Goal: Navigation & Orientation: Find specific page/section

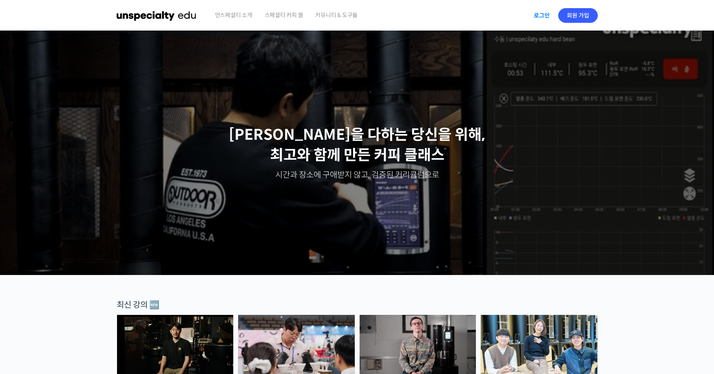
click at [541, 19] on link "로그인" at bounding box center [542, 15] width 26 height 19
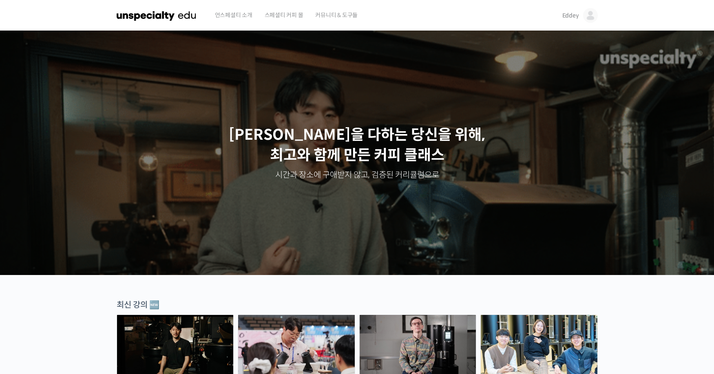
click at [576, 18] on span "Eddey" at bounding box center [570, 15] width 17 height 7
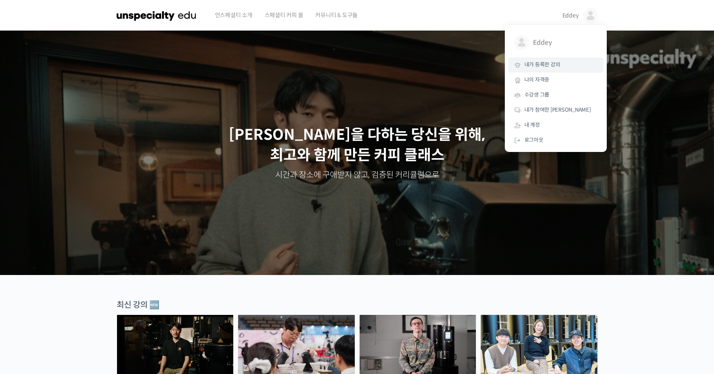
click at [558, 68] on span "내가 등록한 강의" at bounding box center [542, 64] width 36 height 7
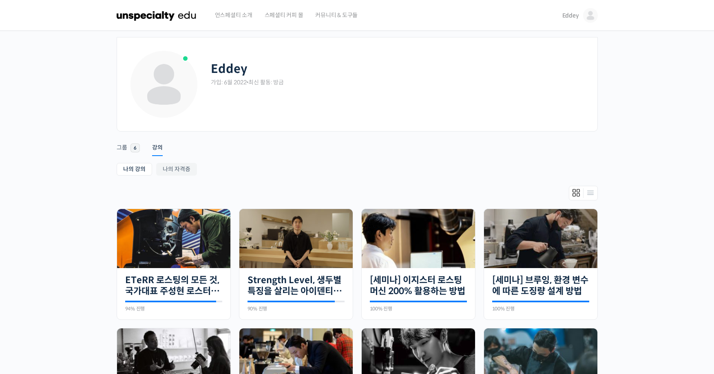
click at [161, 18] on img at bounding box center [157, 15] width 80 height 24
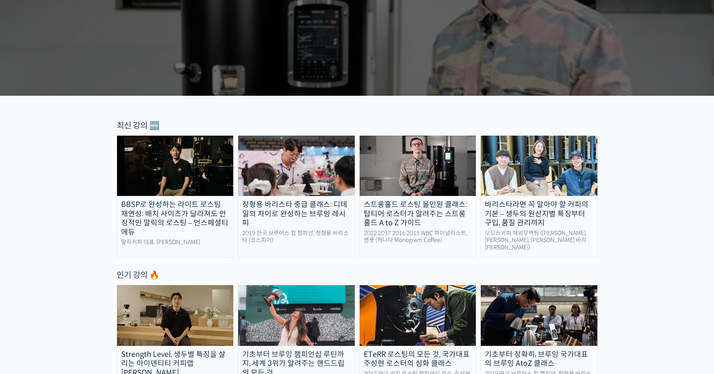
scroll to position [215, 0]
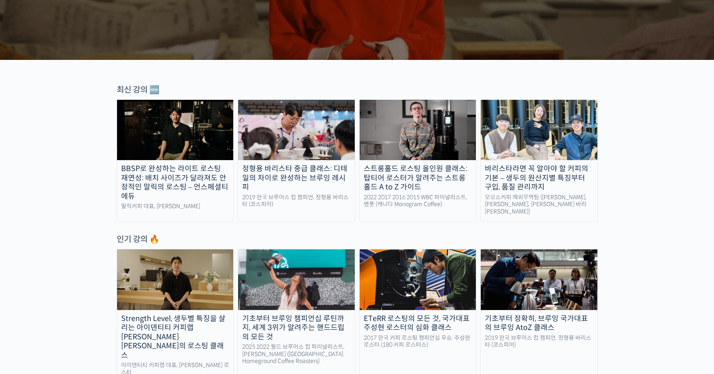
click at [310, 160] on img at bounding box center [296, 130] width 117 height 60
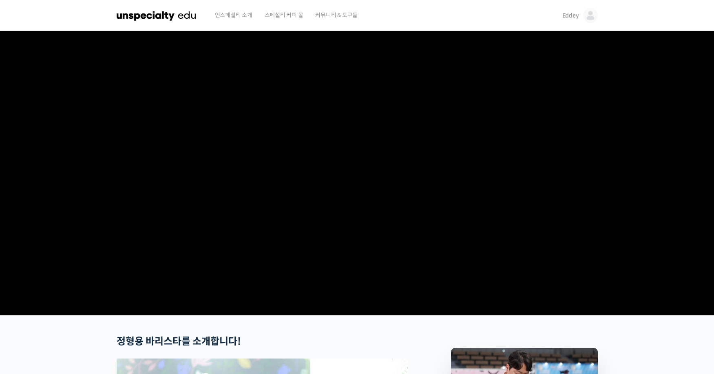
click at [576, 15] on span "Eddey" at bounding box center [570, 15] width 17 height 7
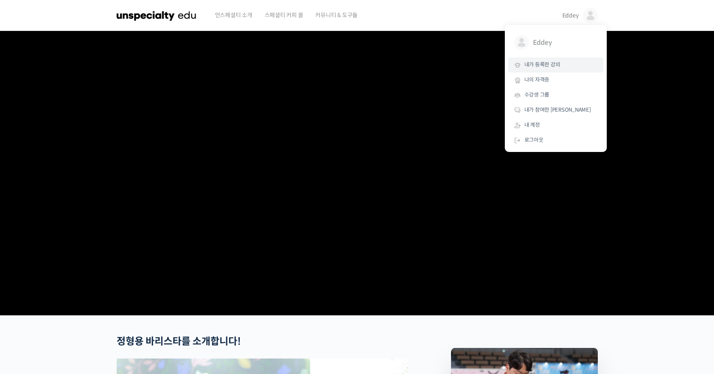
click at [551, 64] on span "내가 등록한 강의" at bounding box center [542, 64] width 36 height 7
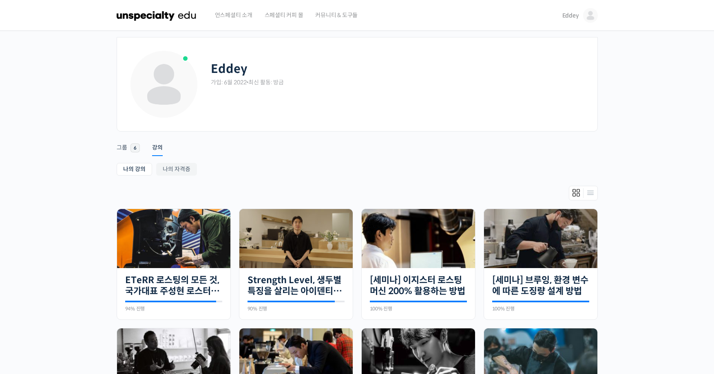
click at [176, 20] on img at bounding box center [157, 15] width 80 height 24
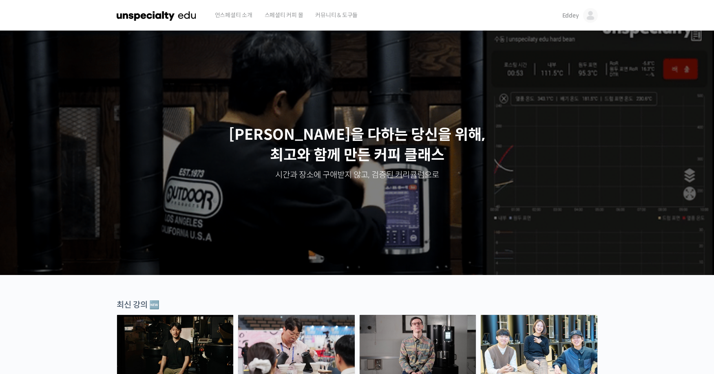
click at [573, 17] on span "Eddey" at bounding box center [570, 15] width 17 height 7
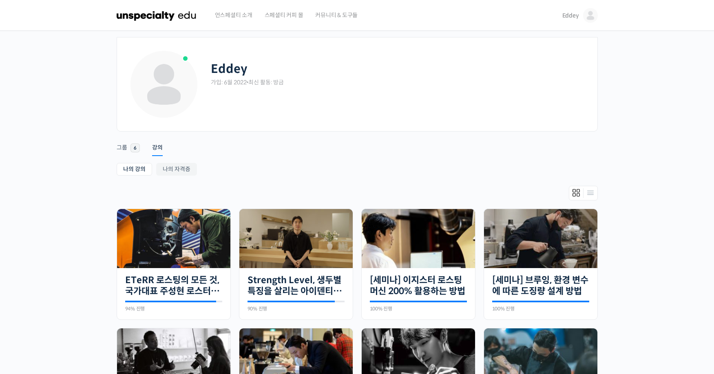
click at [181, 15] on img at bounding box center [157, 15] width 80 height 24
click at [176, 18] on img at bounding box center [157, 15] width 80 height 24
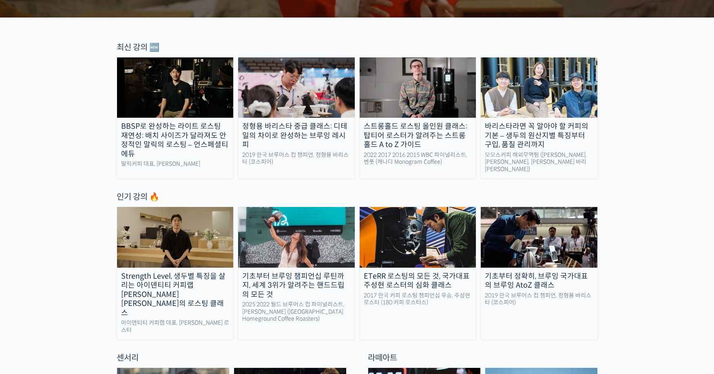
scroll to position [266, 0]
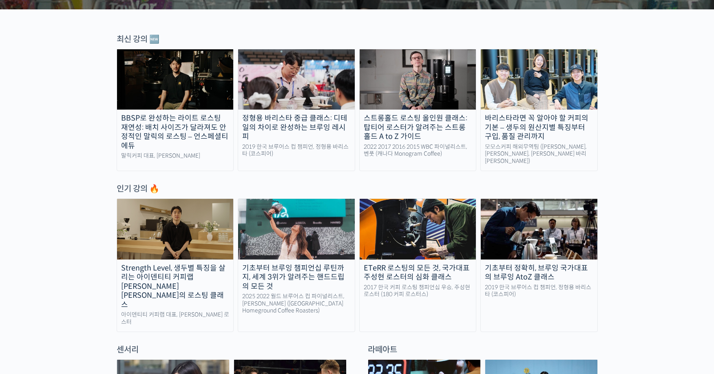
click at [277, 241] on img at bounding box center [296, 229] width 117 height 60
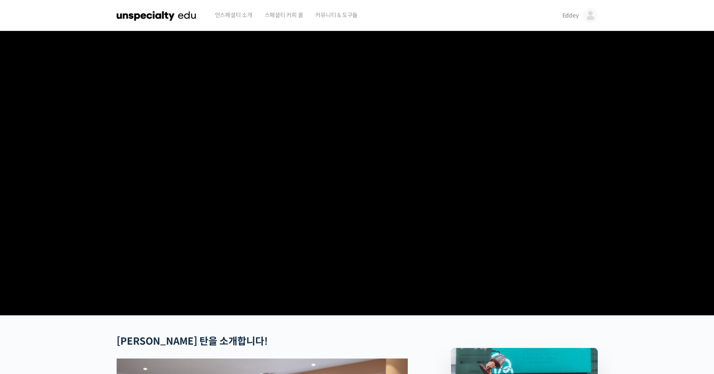
click at [337, 16] on span "커뮤니티 & 도구들" at bounding box center [336, 15] width 42 height 31
click at [293, 14] on span "스페셜티 커피 몰" at bounding box center [284, 15] width 39 height 31
